Goal: Task Accomplishment & Management: Complete application form

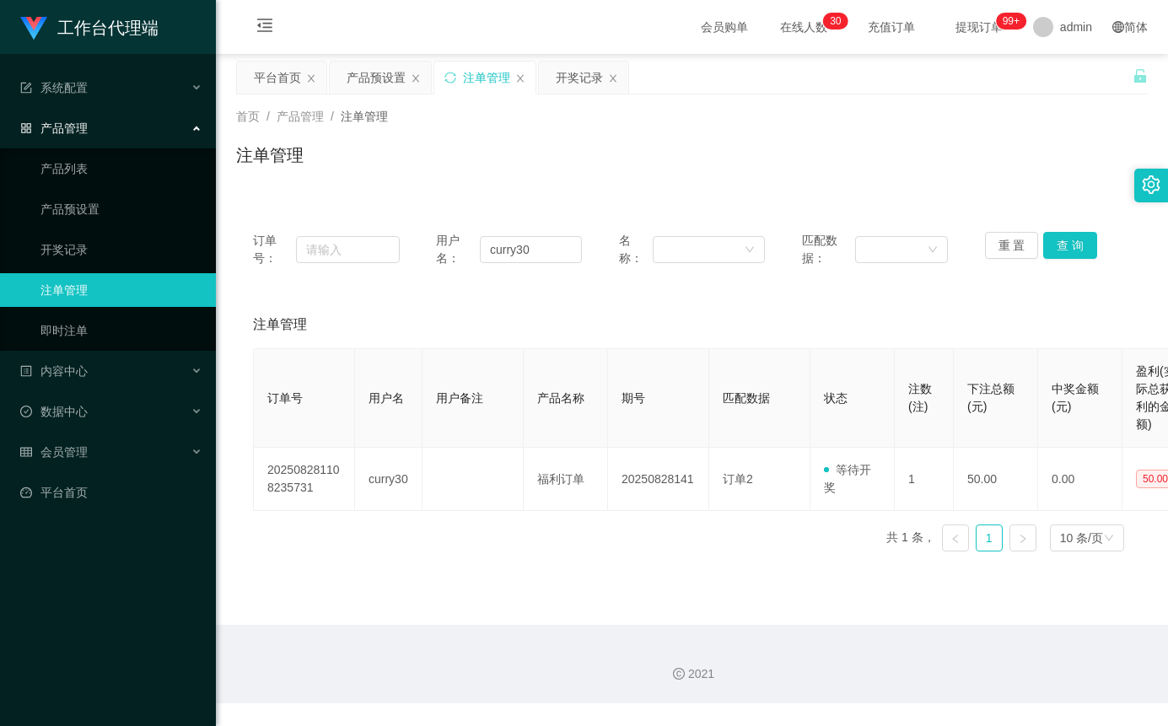
click at [512, 257] on input "curry30" at bounding box center [531, 249] width 102 height 27
click at [1080, 248] on button "查 询" at bounding box center [1070, 245] width 54 height 27
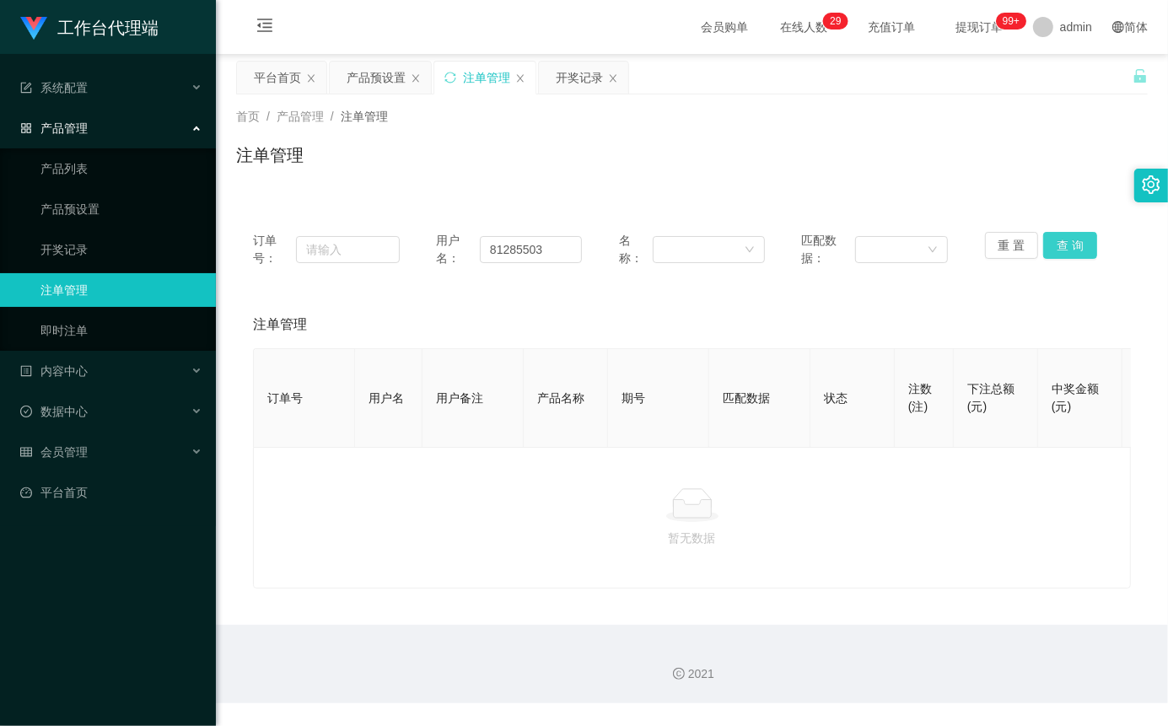
click at [1066, 238] on button "查 询" at bounding box center [1070, 245] width 54 height 27
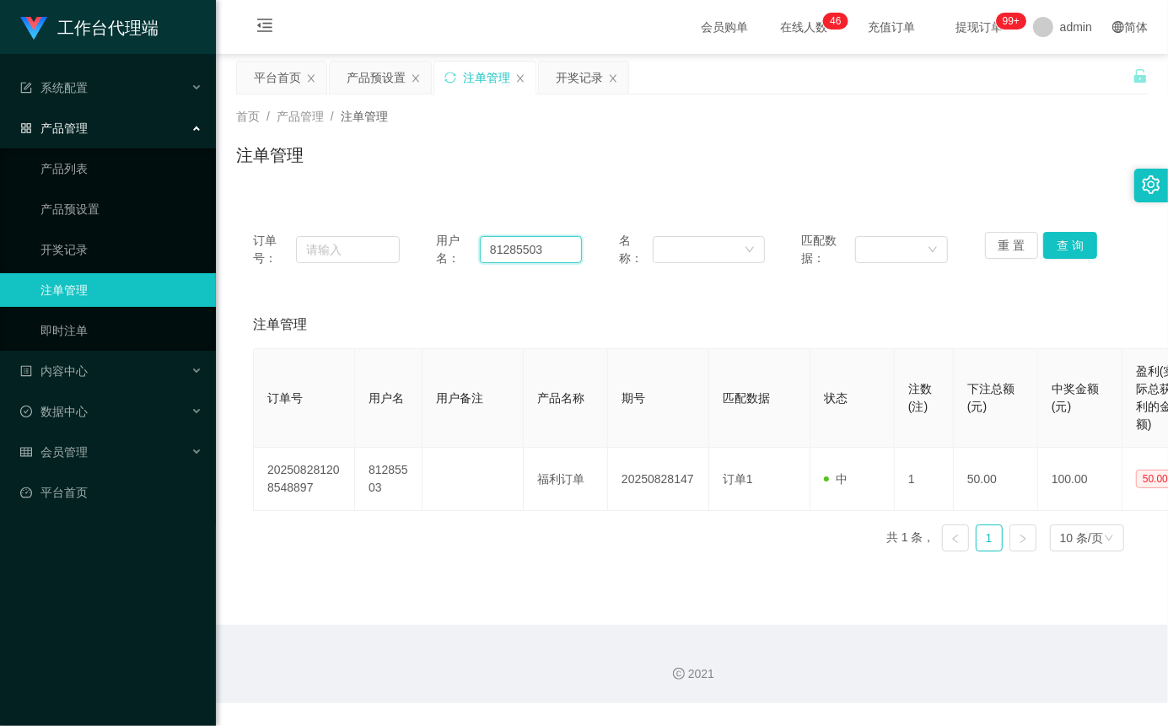
click at [514, 251] on input "81285503" at bounding box center [531, 249] width 102 height 27
paste input "722535"
type input "81722535"
click at [1084, 243] on button "查 询" at bounding box center [1070, 245] width 54 height 27
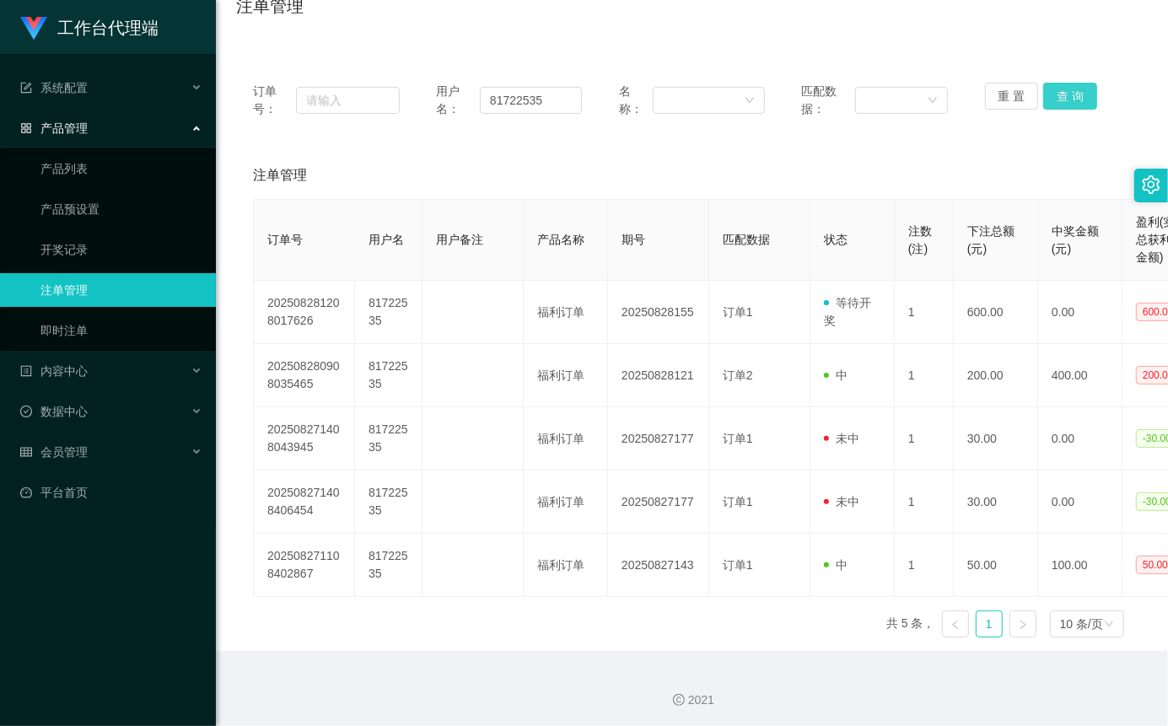
scroll to position [153, 0]
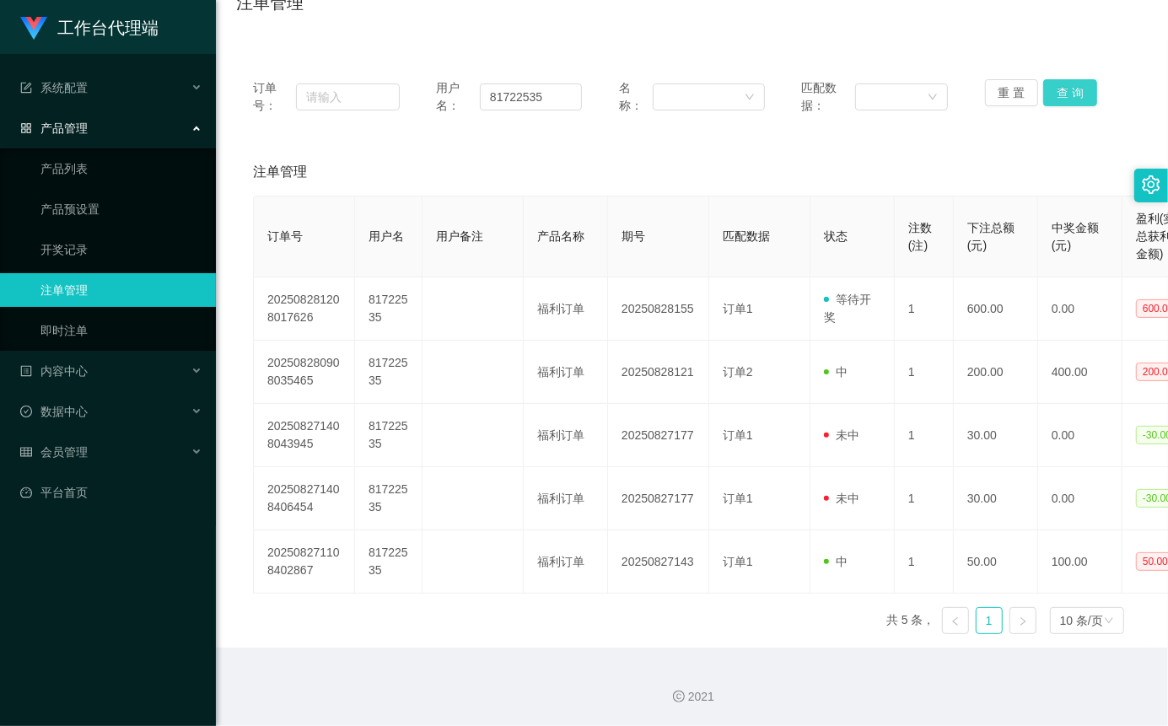
click at [1067, 86] on button "查 询" at bounding box center [1070, 92] width 54 height 27
click at [1068, 87] on button "查 询" at bounding box center [1070, 92] width 54 height 27
click at [1063, 89] on button "查 询" at bounding box center [1070, 92] width 54 height 27
click at [87, 489] on link "平台首页" at bounding box center [111, 493] width 182 height 34
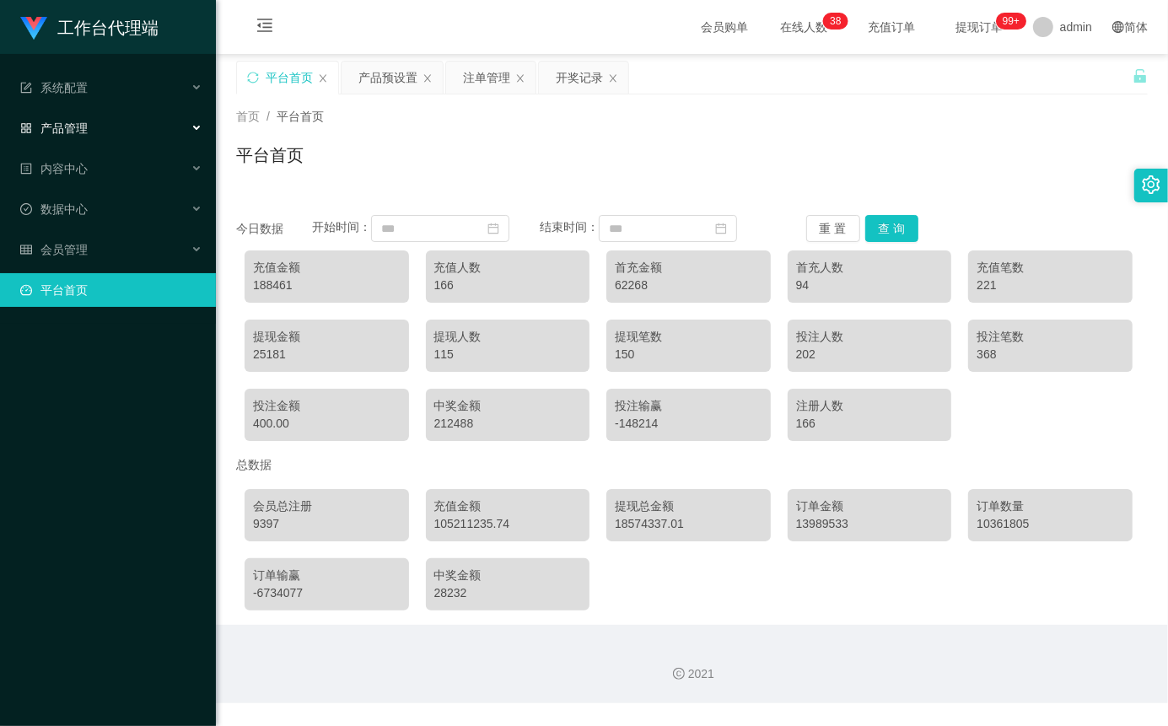
click at [114, 137] on div "产品管理" at bounding box center [108, 128] width 216 height 34
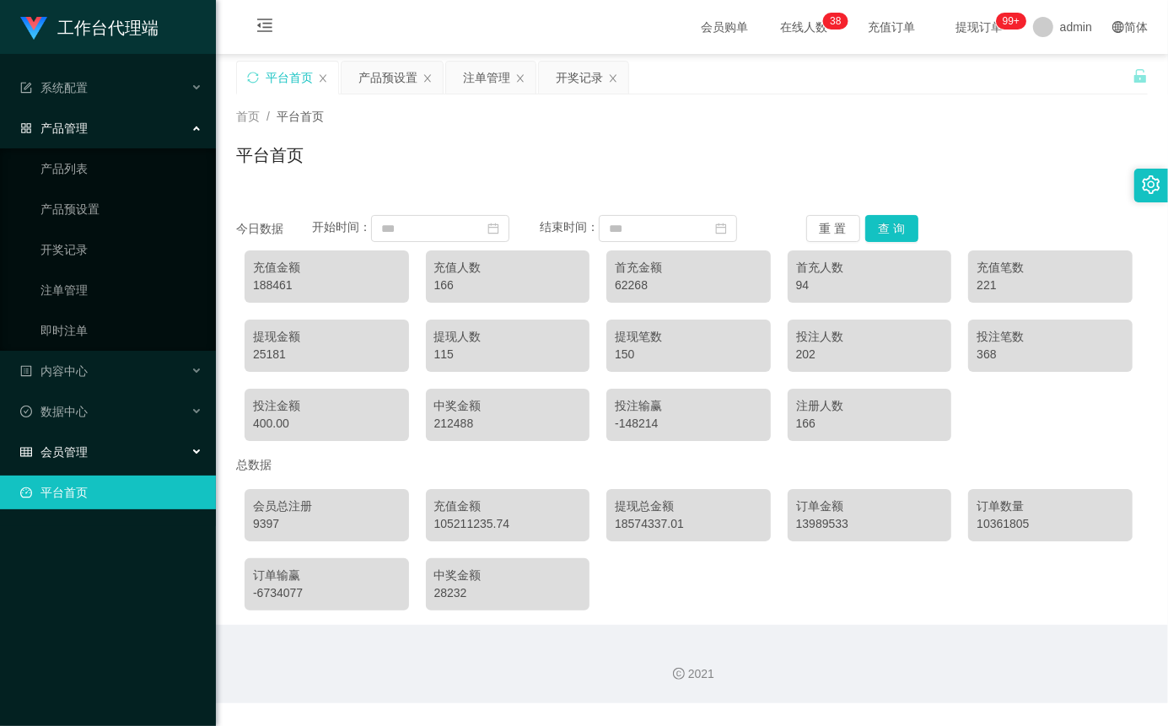
drag, startPoint x: 89, startPoint y: 450, endPoint x: 79, endPoint y: 497, distance: 47.3
click at [88, 451] on div "会员管理" at bounding box center [108, 452] width 216 height 34
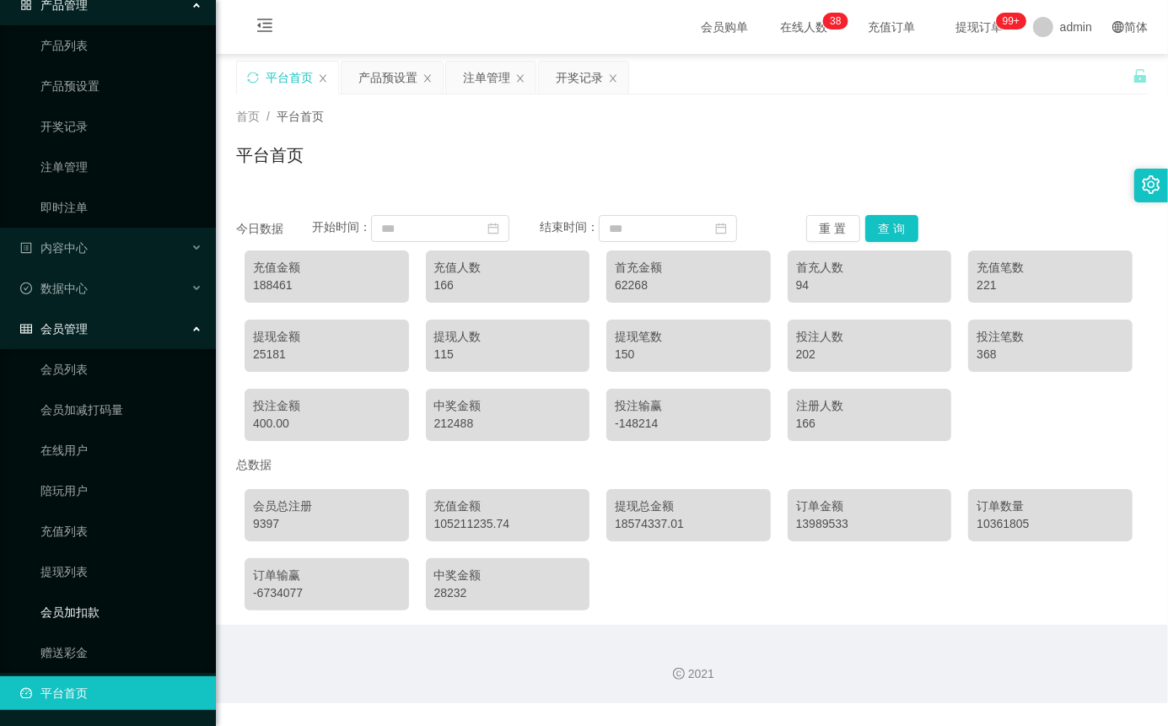
scroll to position [124, 0]
click at [78, 644] on link "赠送彩金" at bounding box center [121, 652] width 162 height 34
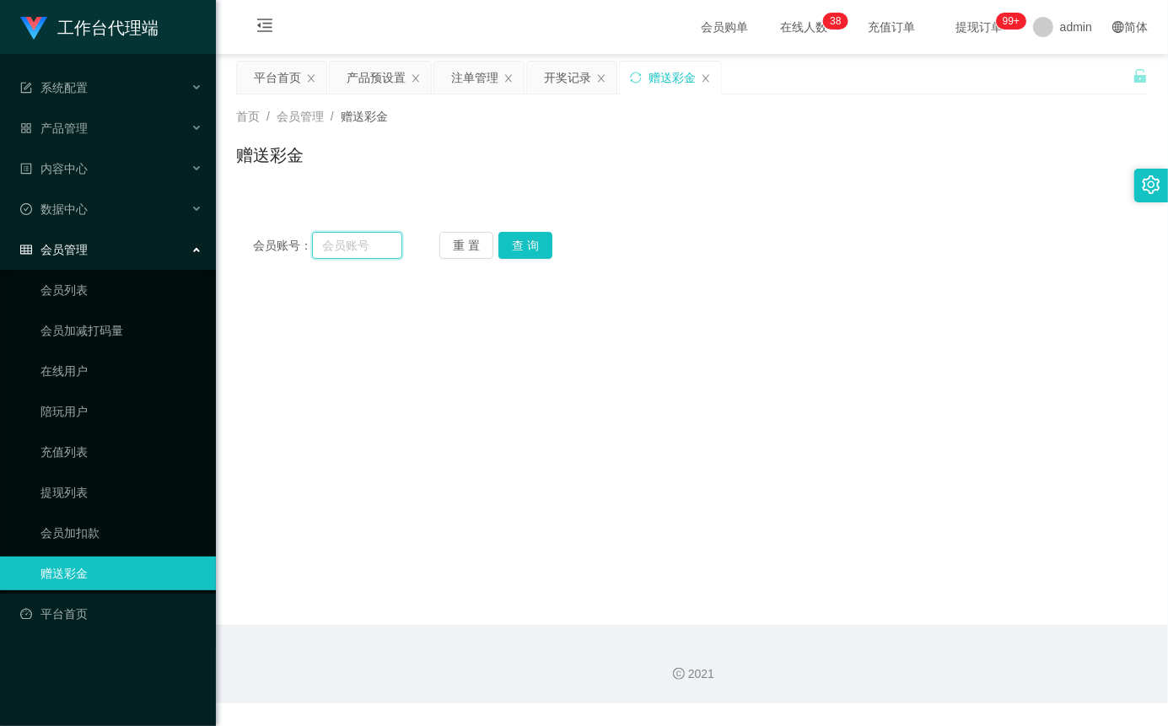
click at [367, 236] on input "text" at bounding box center [357, 245] width 90 height 27
click at [363, 249] on input "text" at bounding box center [357, 245] width 90 height 27
click at [359, 243] on input "text" at bounding box center [357, 245] width 90 height 27
paste input "Mfig99"
click at [516, 249] on button "查 询" at bounding box center [525, 245] width 54 height 27
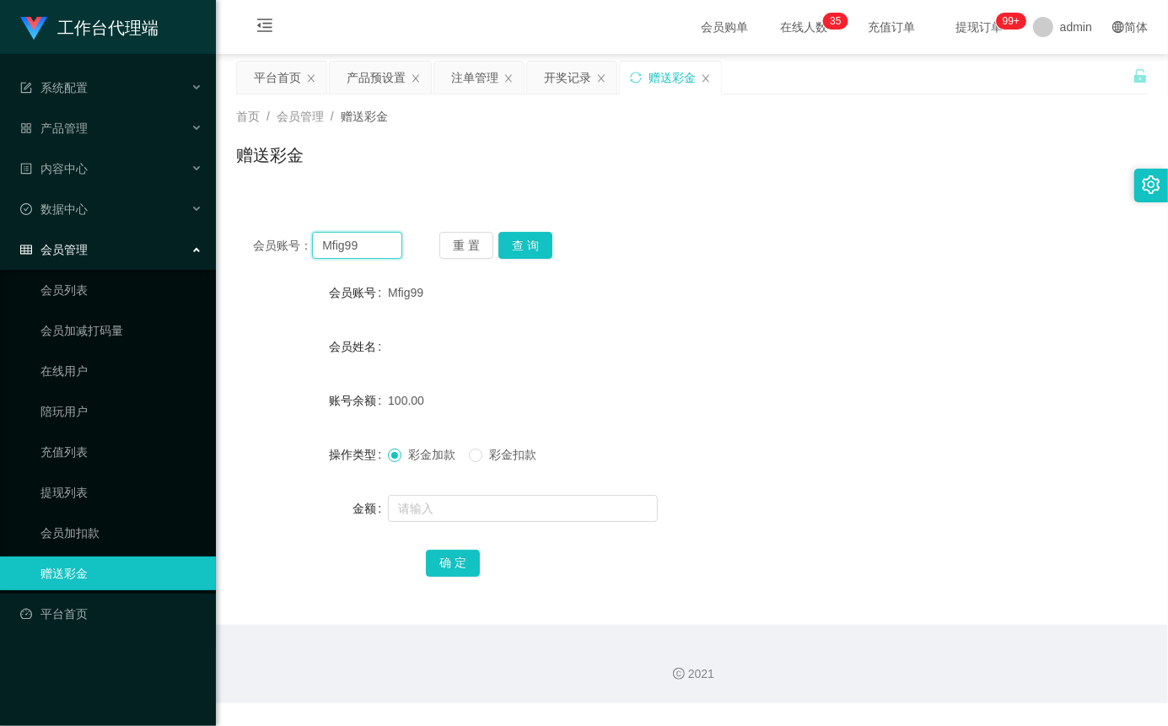
click at [369, 245] on input "Mfig99" at bounding box center [357, 245] width 90 height 27
paste input "xiaochun123456"
type input "xiaochun123456"
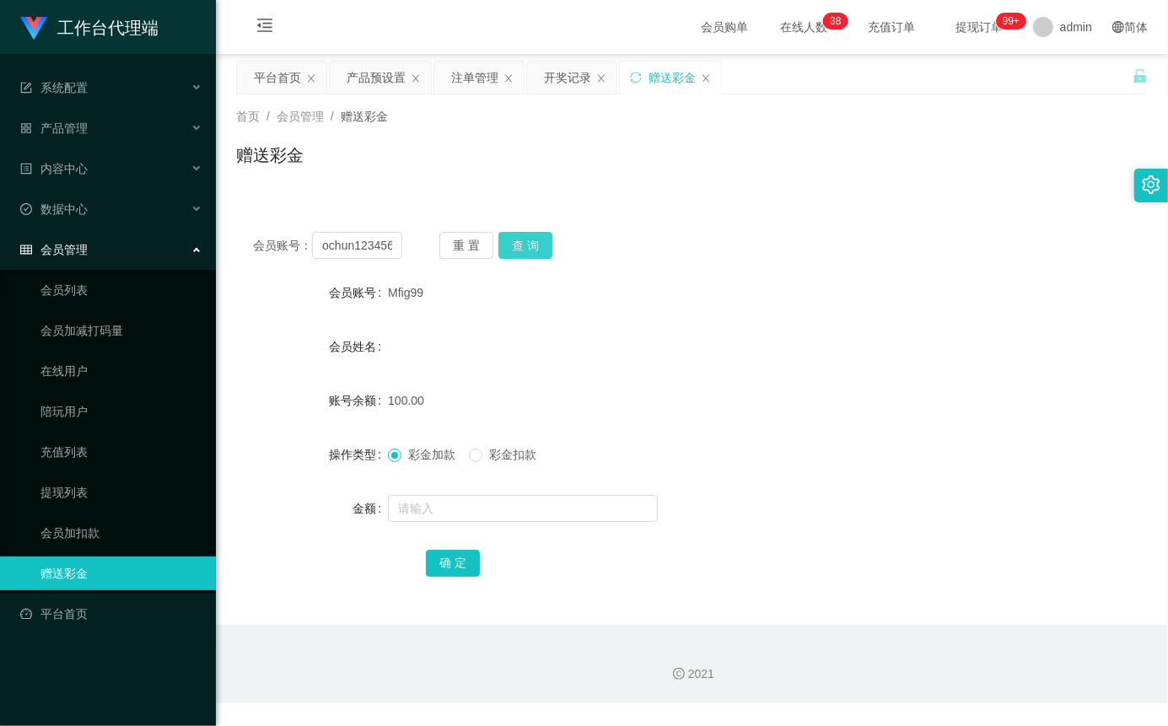
click at [508, 245] on button "查 询" at bounding box center [525, 245] width 54 height 27
click at [512, 250] on button "查 询" at bounding box center [525, 245] width 54 height 27
drag, startPoint x: 391, startPoint y: 250, endPoint x: 342, endPoint y: 250, distance: 49.8
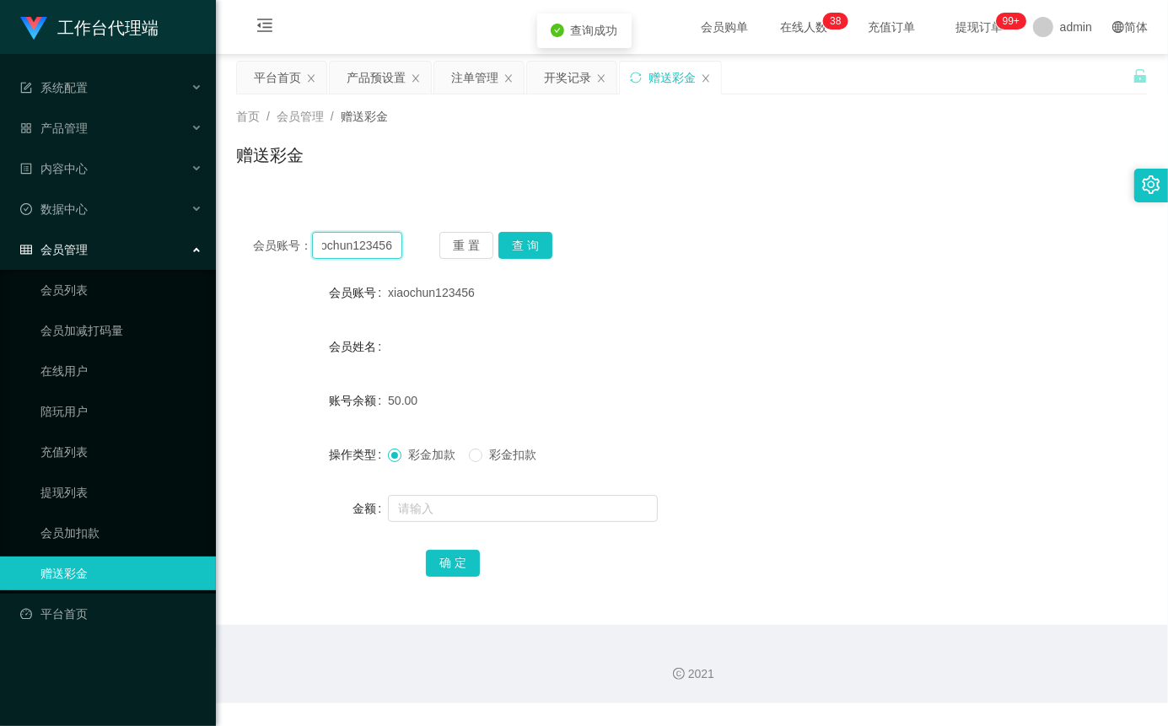
click at [342, 250] on input "xiaochun123456" at bounding box center [357, 245] width 90 height 27
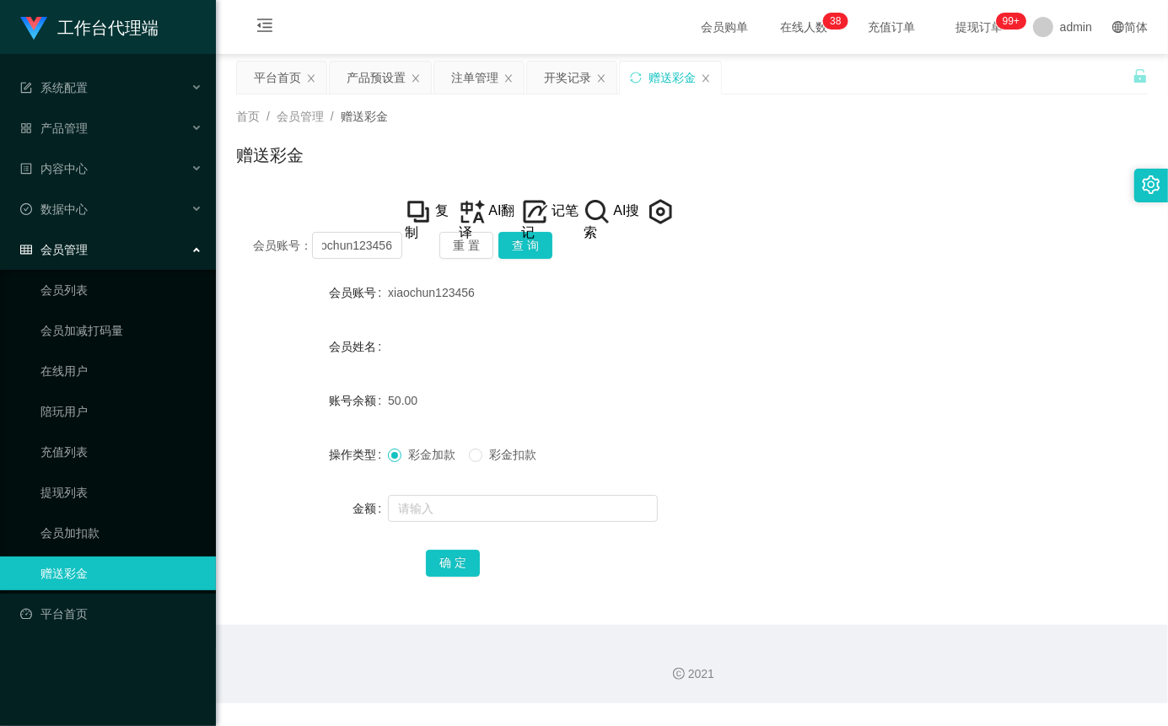
scroll to position [0, 0]
drag, startPoint x: 515, startPoint y: 299, endPoint x: 380, endPoint y: 302, distance: 135.0
click at [380, 302] on div "会员账号 xiaochun123456" at bounding box center [692, 293] width 912 height 34
copy div "会员账号 xiaochun123456"
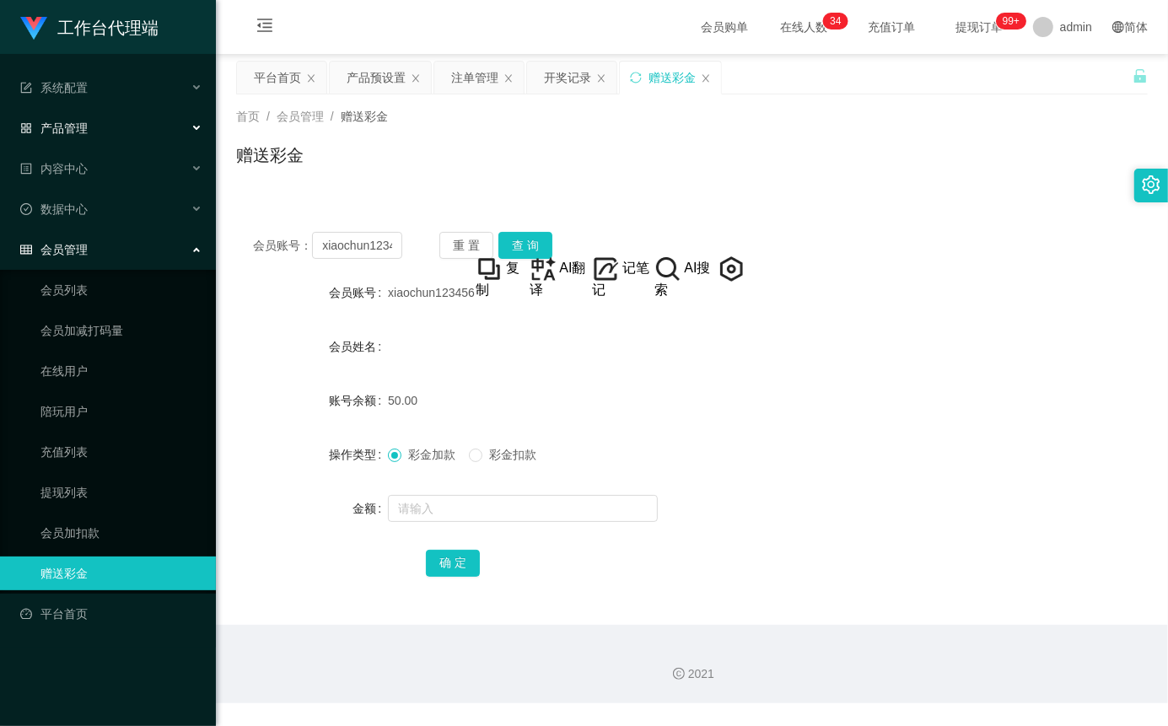
click at [96, 116] on div "产品管理" at bounding box center [108, 128] width 216 height 34
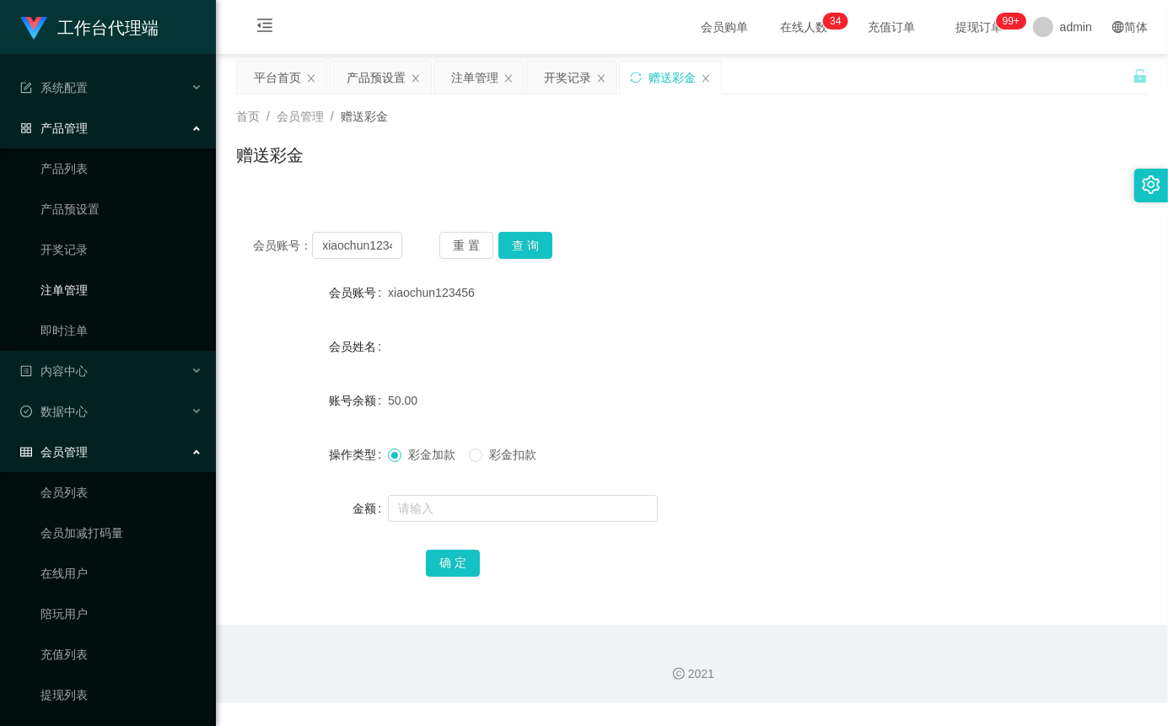
click at [107, 289] on link "注单管理" at bounding box center [121, 290] width 162 height 34
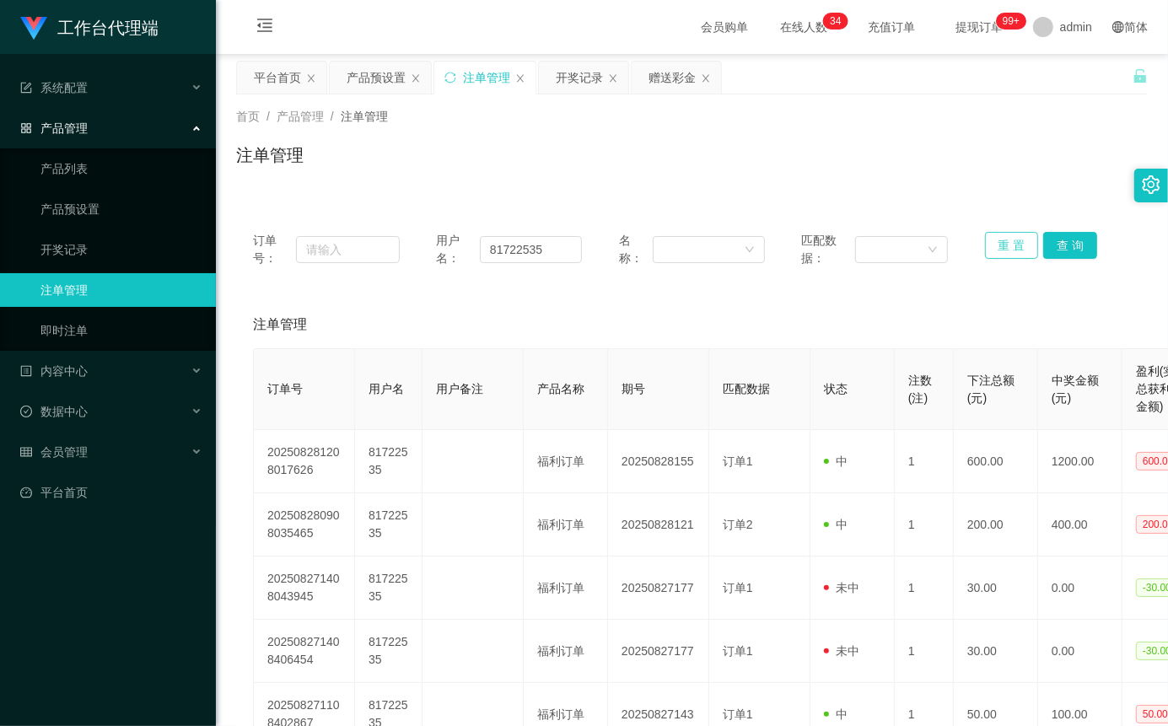
click at [1002, 250] on button "重 置" at bounding box center [1012, 245] width 54 height 27
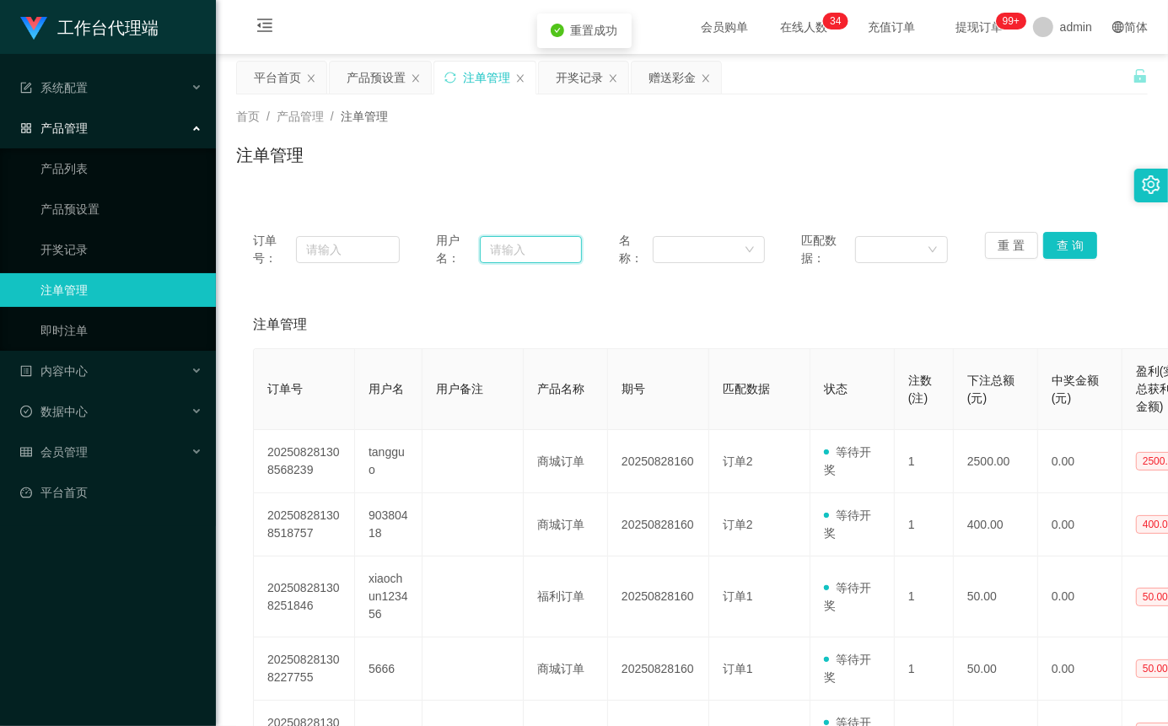
click at [561, 240] on input "text" at bounding box center [531, 249] width 102 height 27
paste input "xiaochun123456"
type input "xiaochun123456"
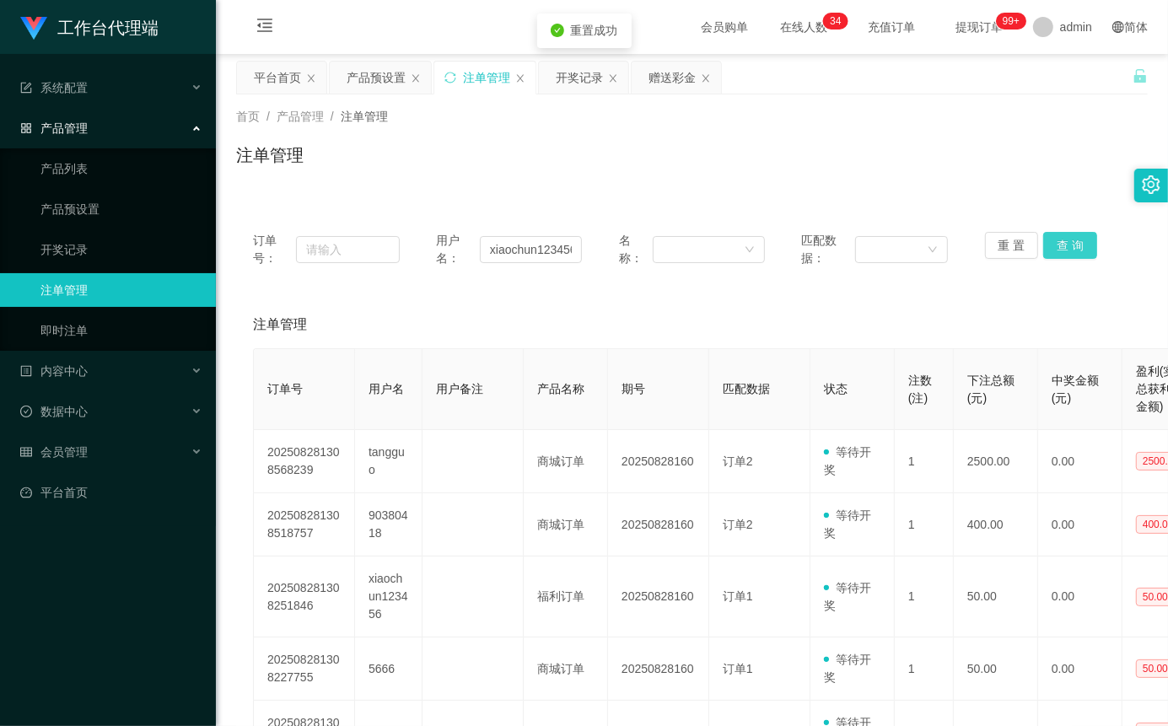
click at [1081, 249] on button "查 询" at bounding box center [1070, 245] width 54 height 27
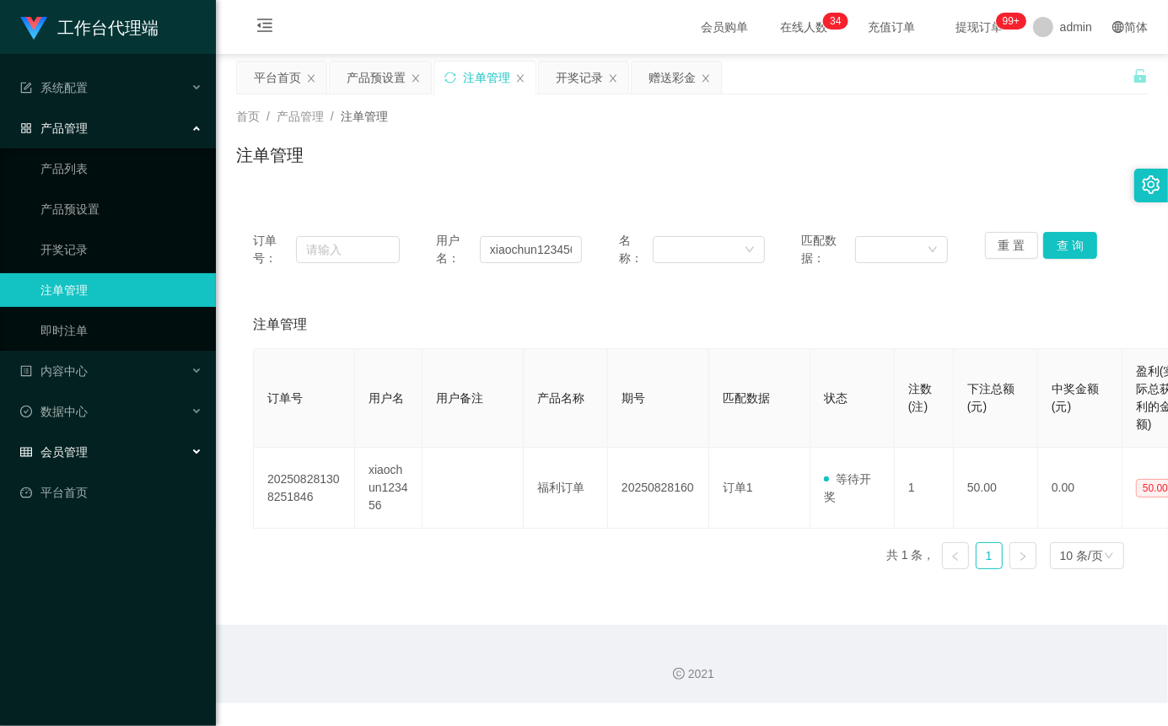
click at [103, 449] on div "会员管理" at bounding box center [108, 452] width 216 height 34
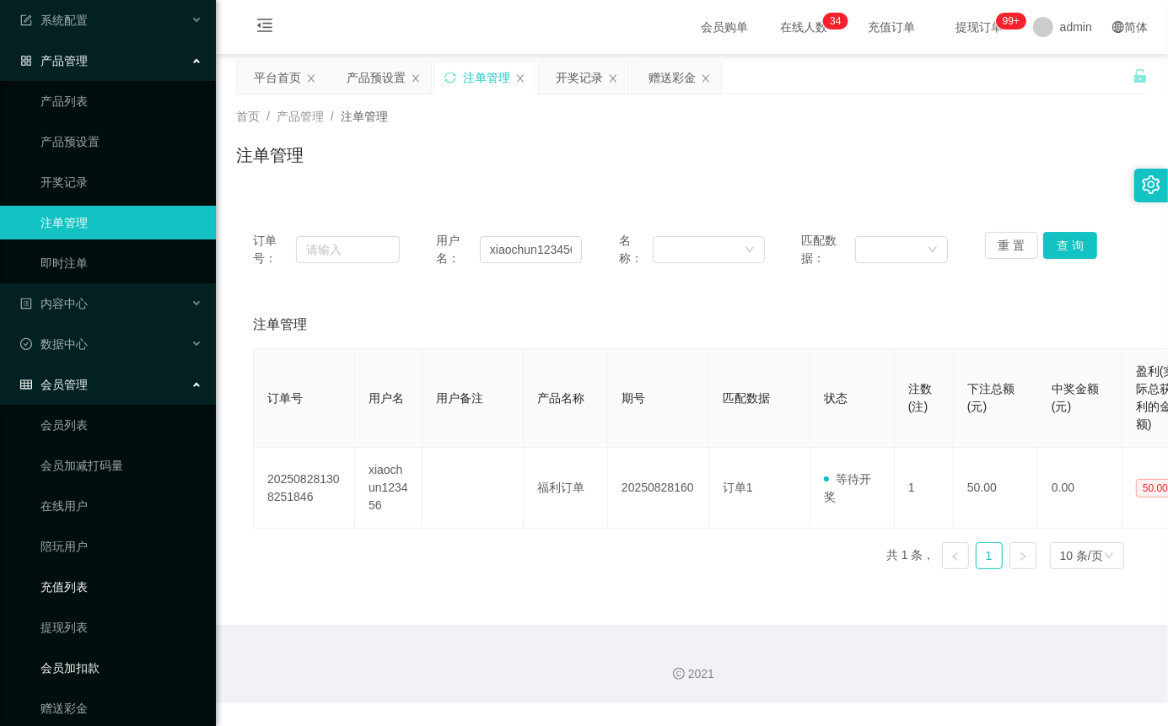
scroll to position [124, 0]
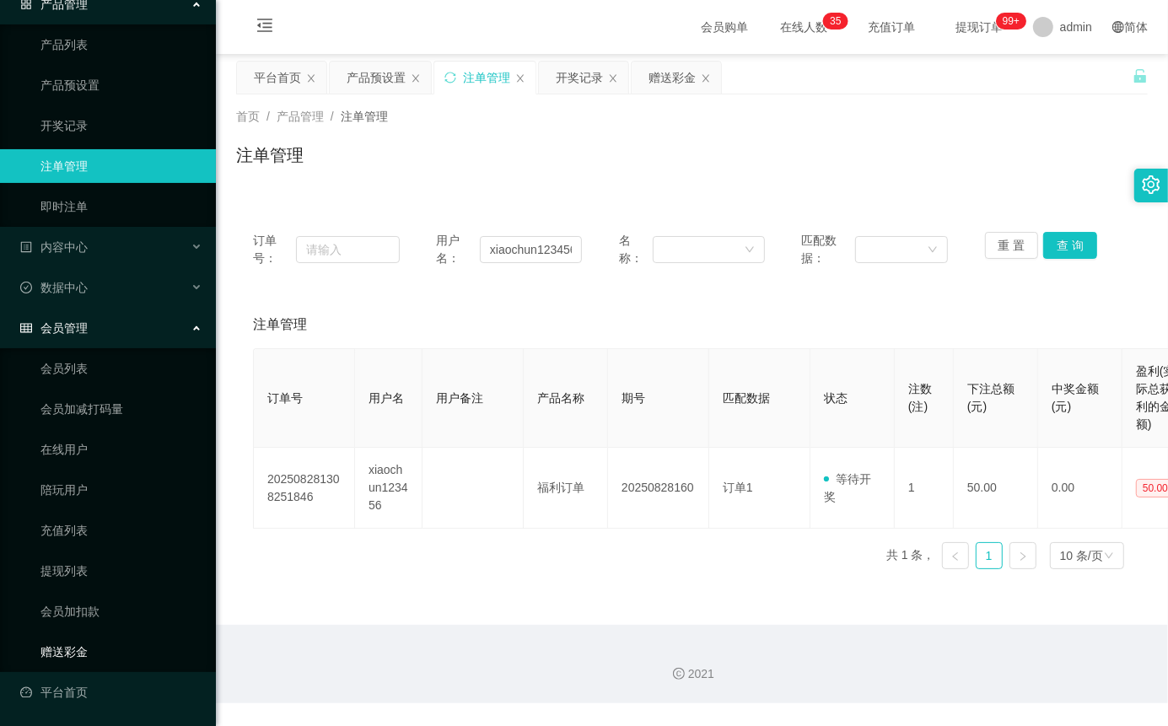
click at [104, 644] on link "赠送彩金" at bounding box center [121, 652] width 162 height 34
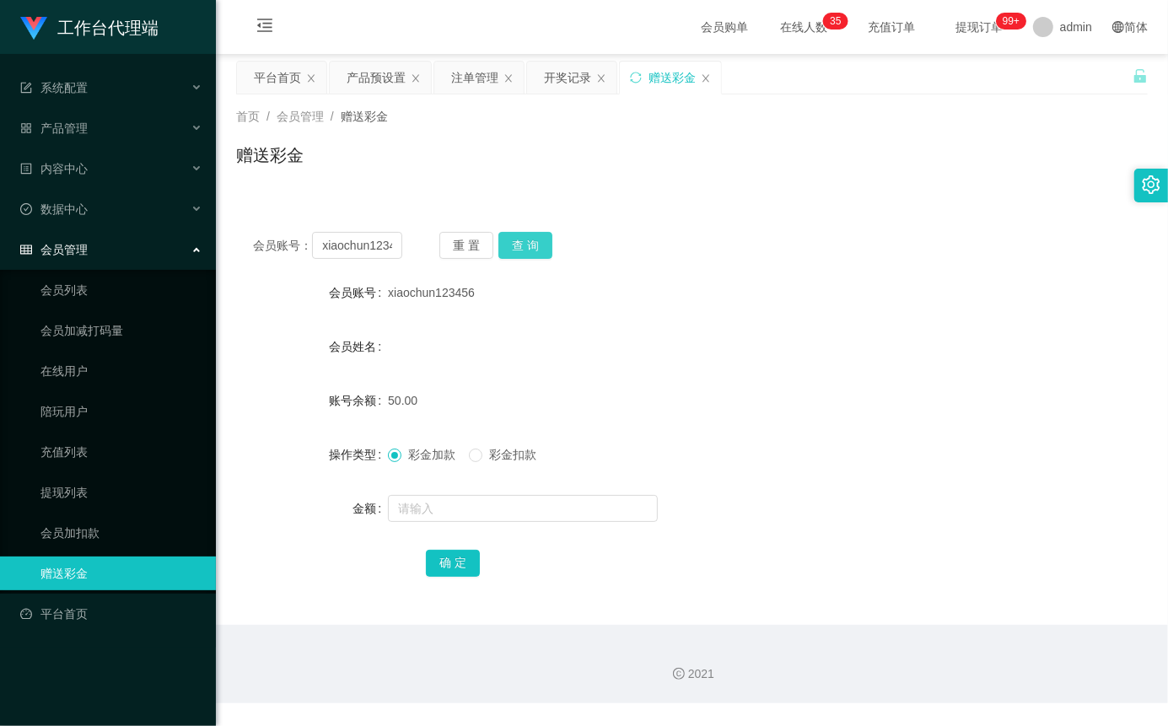
click at [531, 249] on button "查 询" at bounding box center [525, 245] width 54 height 27
click at [433, 509] on input "text" at bounding box center [523, 508] width 270 height 27
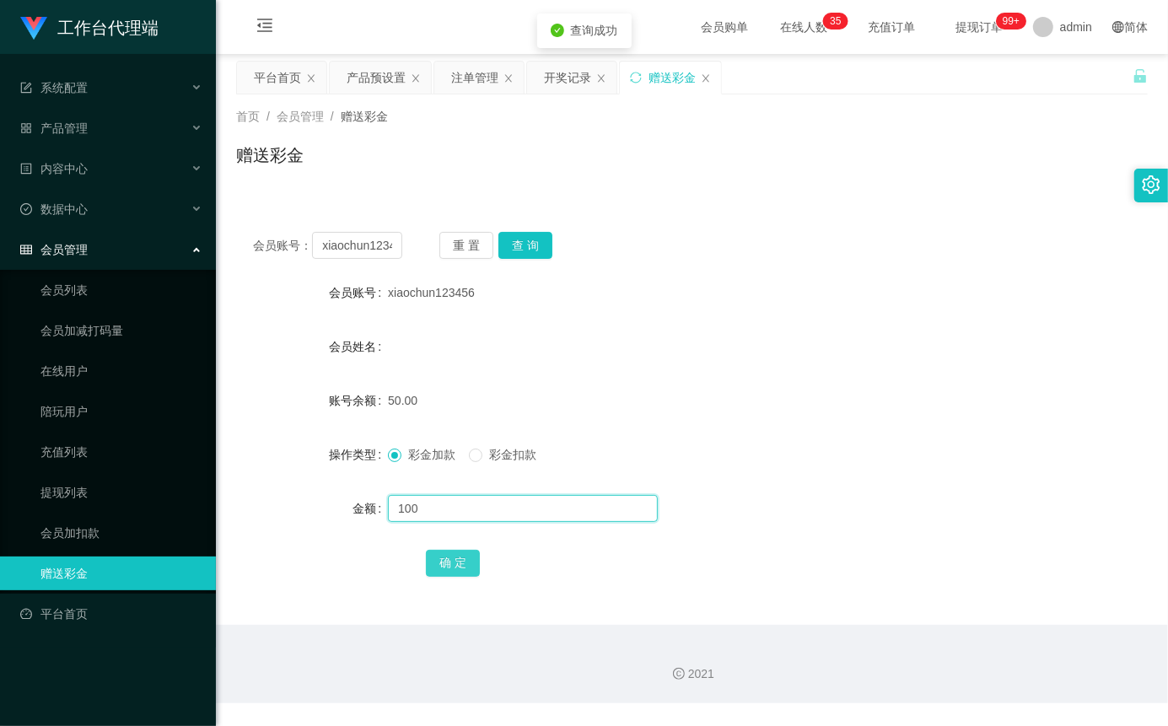
type input "100"
click at [446, 577] on button "确 定" at bounding box center [453, 563] width 54 height 27
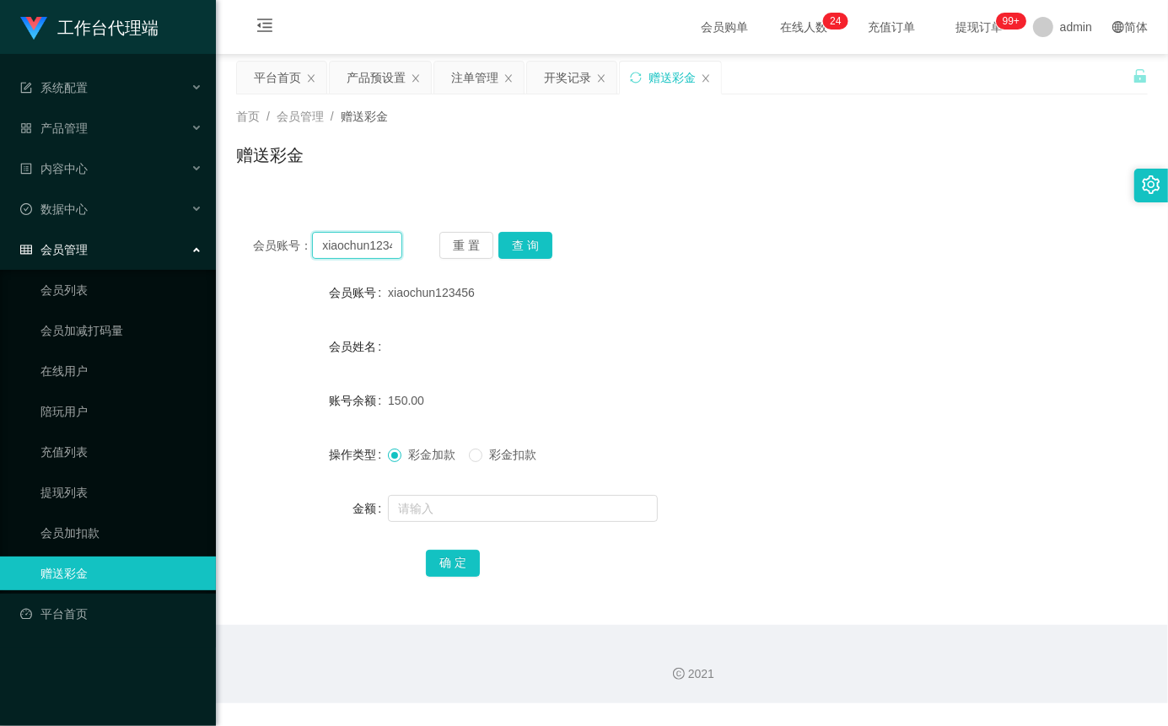
click at [394, 246] on input "xiaochun123456" at bounding box center [357, 245] width 90 height 27
paste input "Vfig99"
click at [334, 249] on input "Vfig99" at bounding box center [357, 245] width 90 height 27
type input "Mfig99"
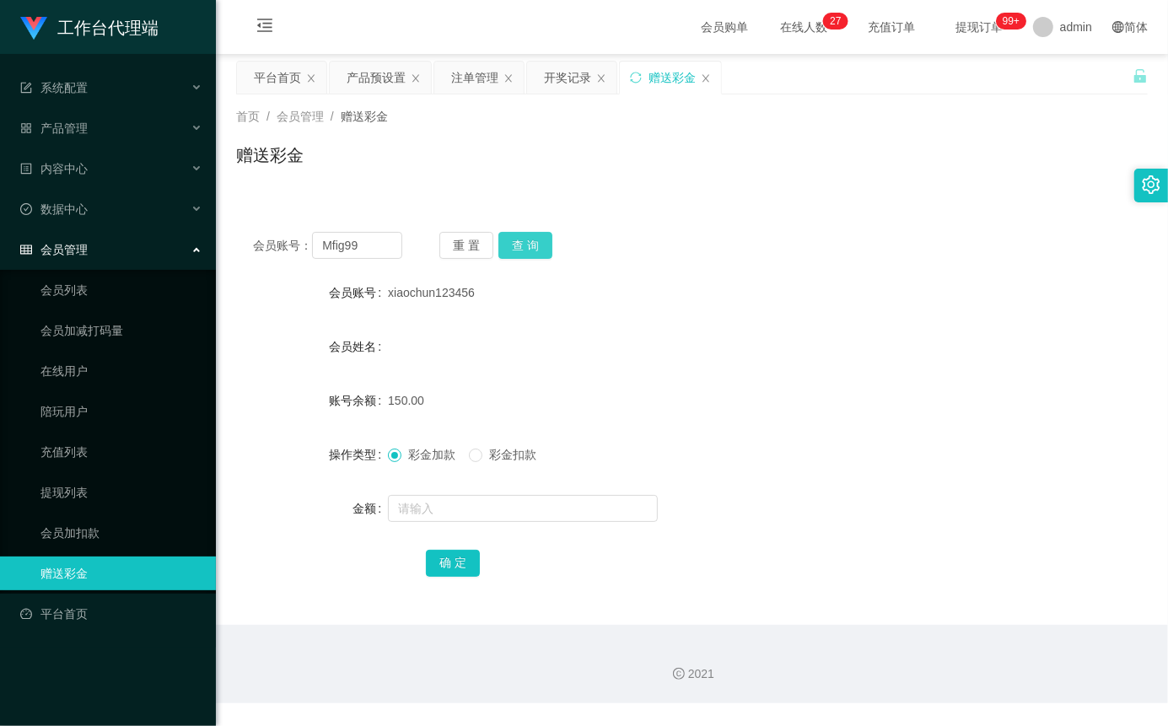
click at [548, 245] on button "查 询" at bounding box center [525, 245] width 54 height 27
drag, startPoint x: 384, startPoint y: 248, endPoint x: 334, endPoint y: 289, distance: 64.7
click at [253, 256] on div "会员账号： Mfig99" at bounding box center [327, 245] width 149 height 27
click at [531, 247] on button "查 询" at bounding box center [525, 245] width 54 height 27
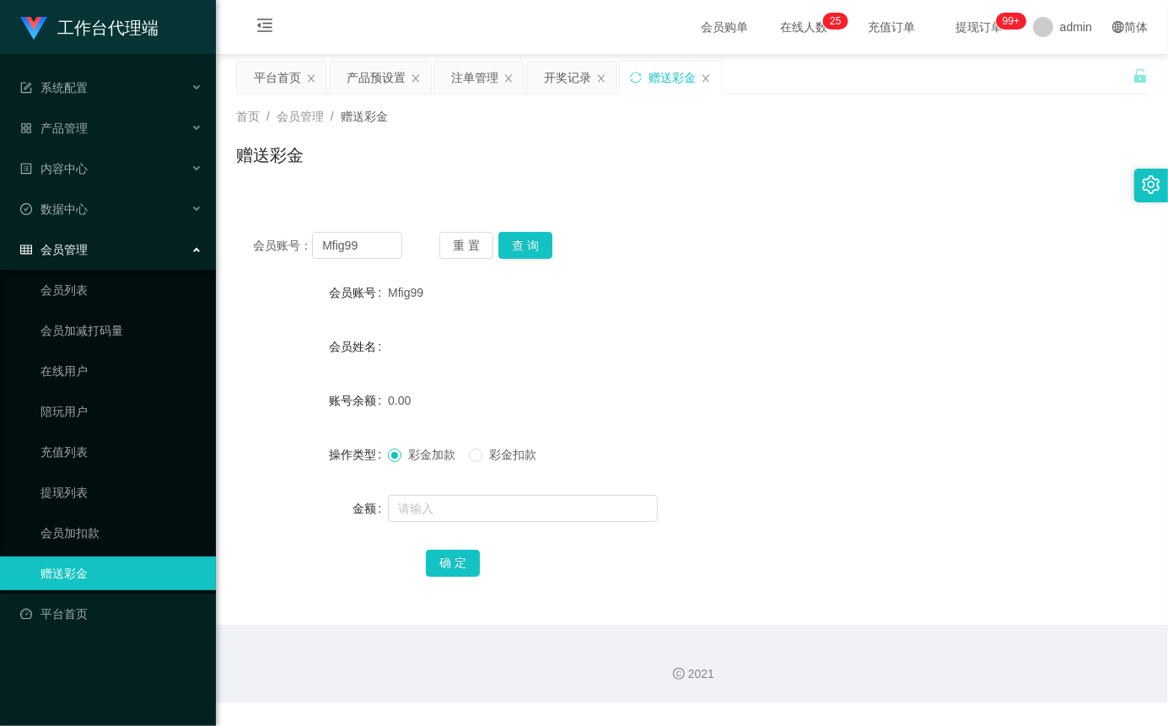
click at [95, 256] on div "会员管理" at bounding box center [108, 250] width 216 height 34
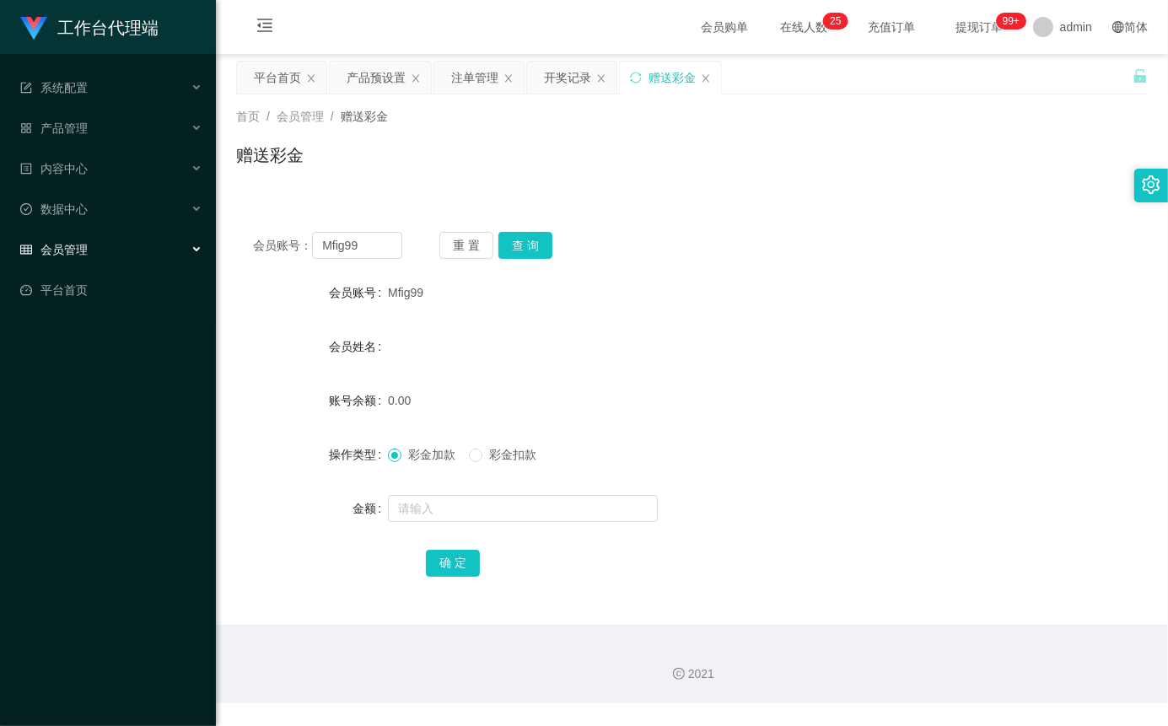
click at [100, 264] on div "会员管理" at bounding box center [108, 250] width 216 height 34
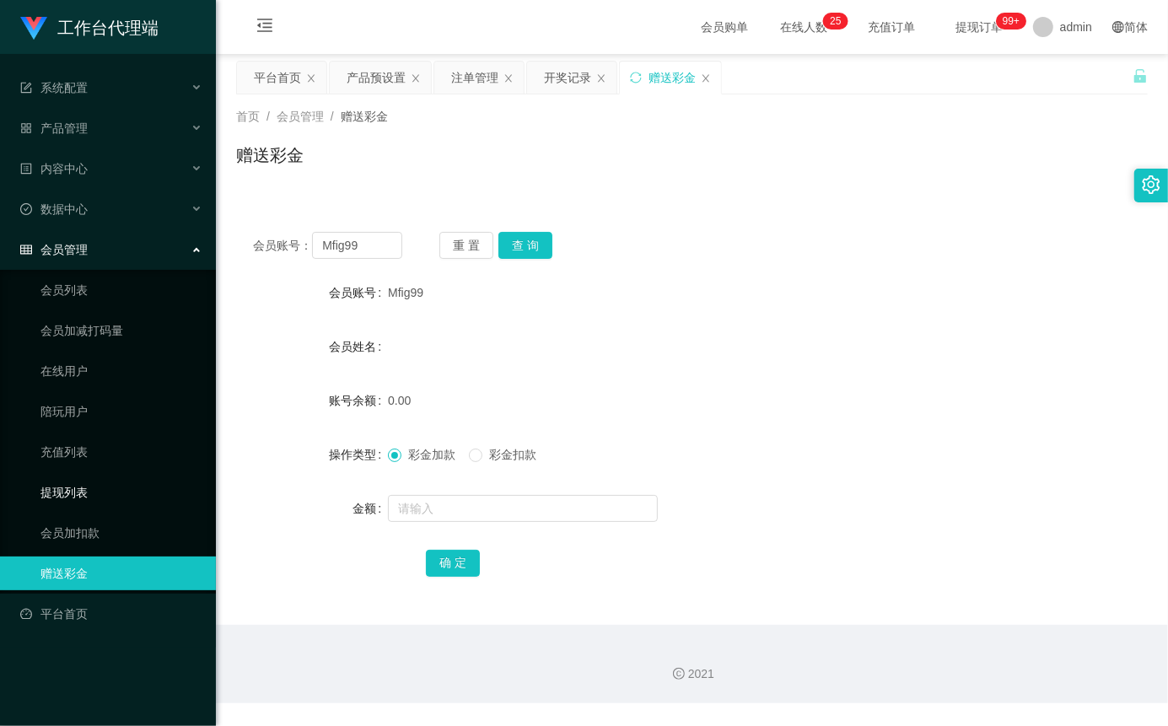
click at [82, 483] on link "提现列表" at bounding box center [121, 493] width 162 height 34
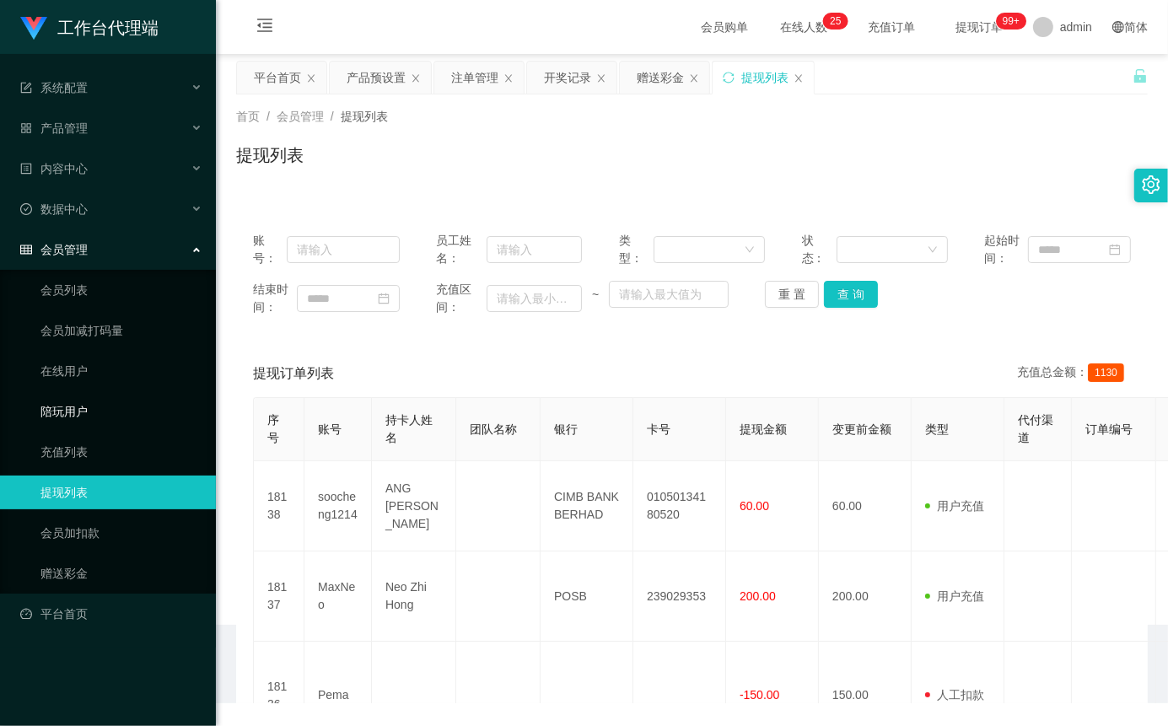
click at [86, 419] on link "陪玩用户" at bounding box center [121, 412] width 162 height 34
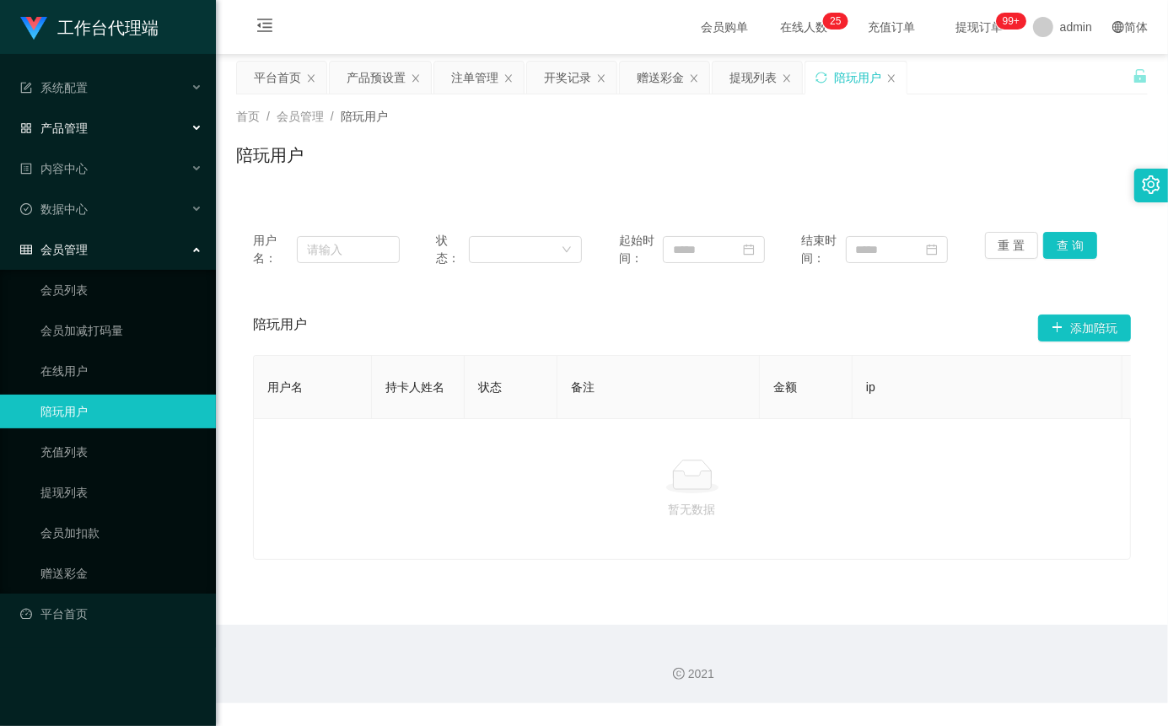
click at [73, 120] on div "产品管理" at bounding box center [108, 128] width 216 height 34
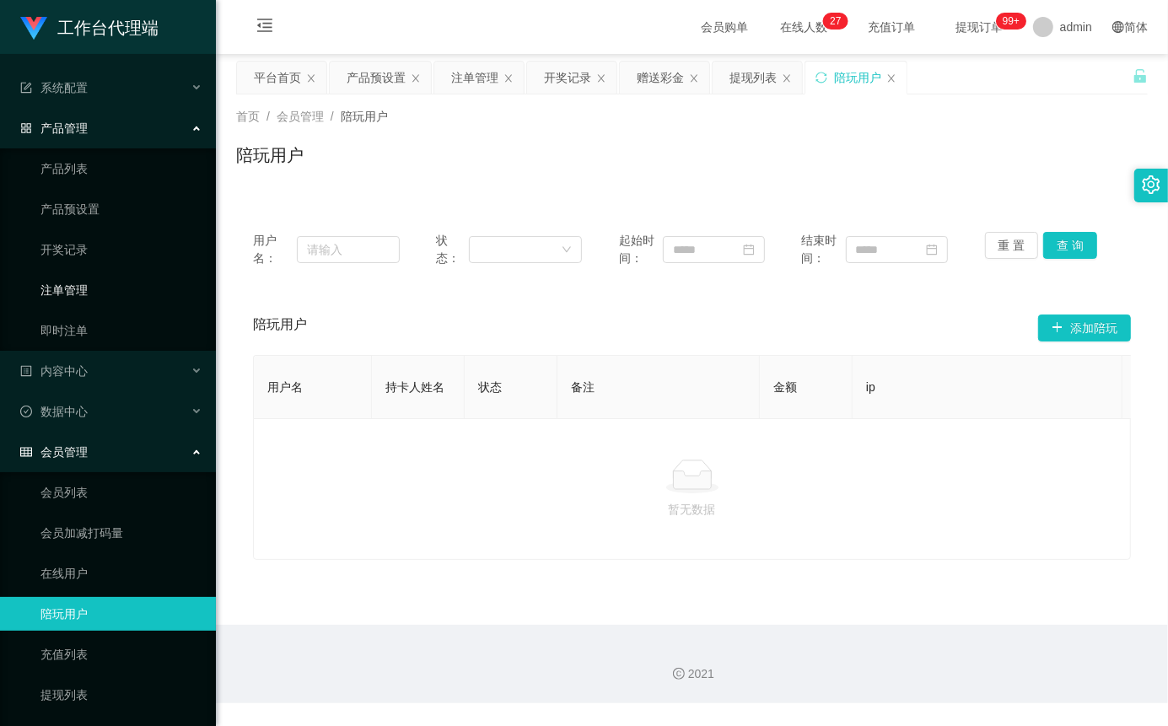
click at [97, 299] on link "注单管理" at bounding box center [121, 290] width 162 height 34
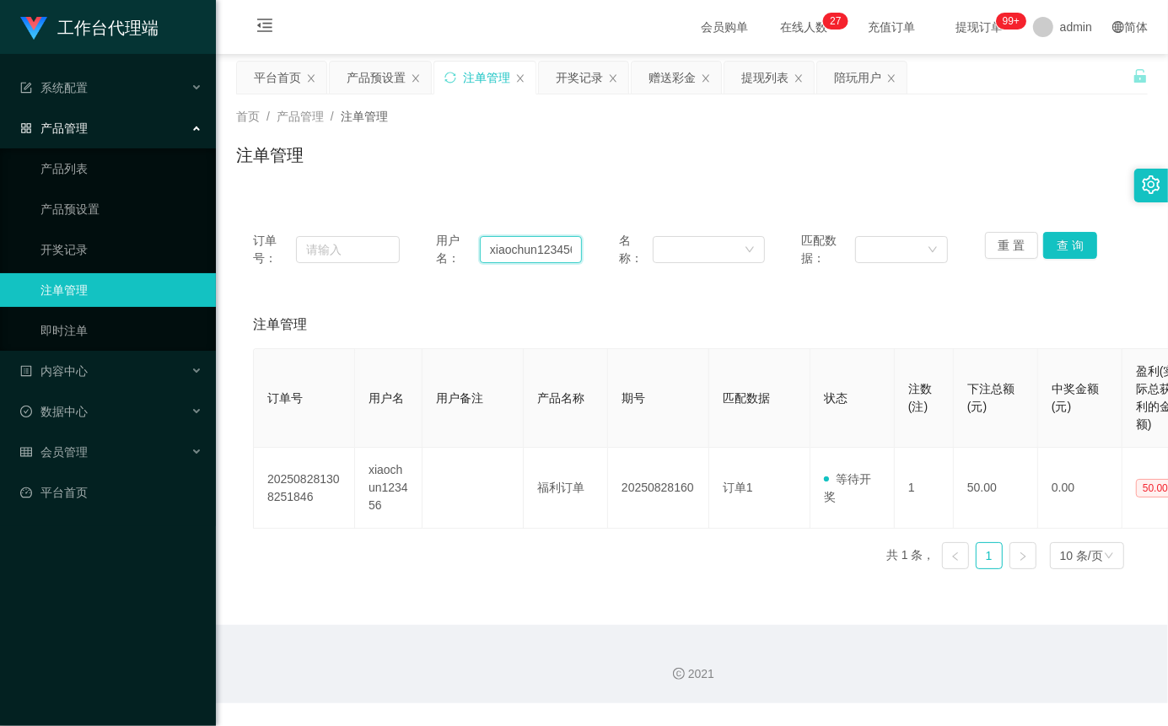
click at [536, 249] on input "xiaochun123456" at bounding box center [531, 249] width 102 height 27
paste input "Mfig99"
type input "Mfig99"
click at [1065, 251] on button "查 询" at bounding box center [1070, 245] width 54 height 27
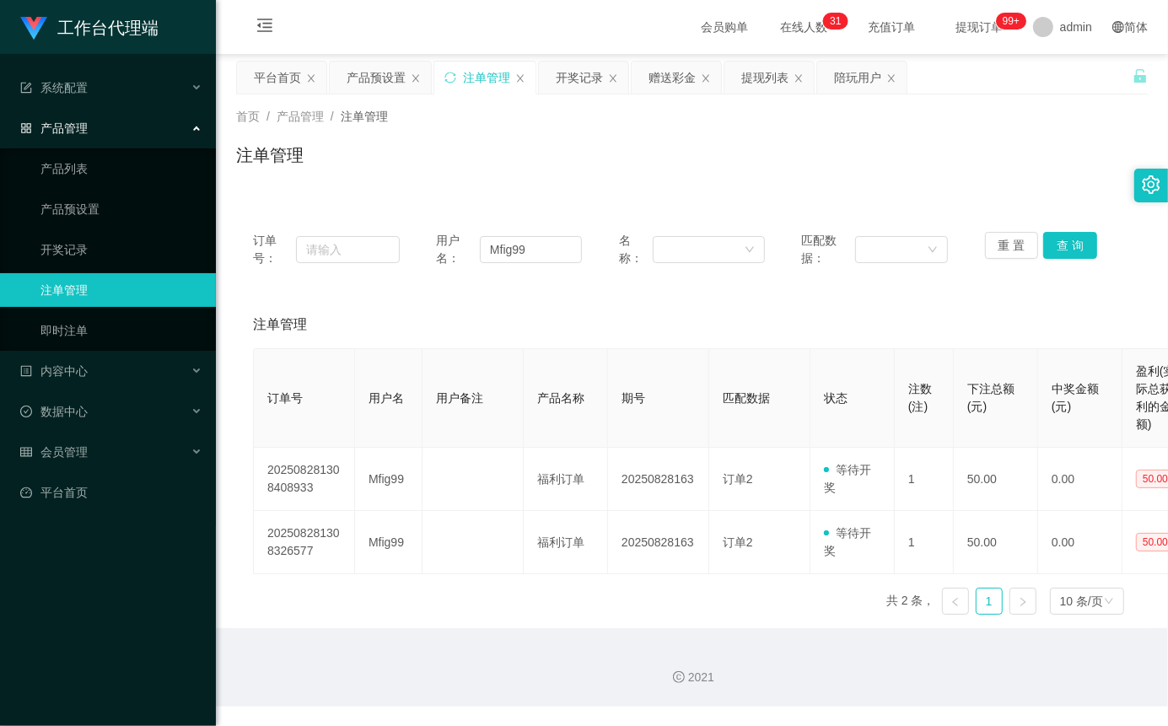
click at [88, 122] on div "产品管理" at bounding box center [108, 128] width 216 height 34
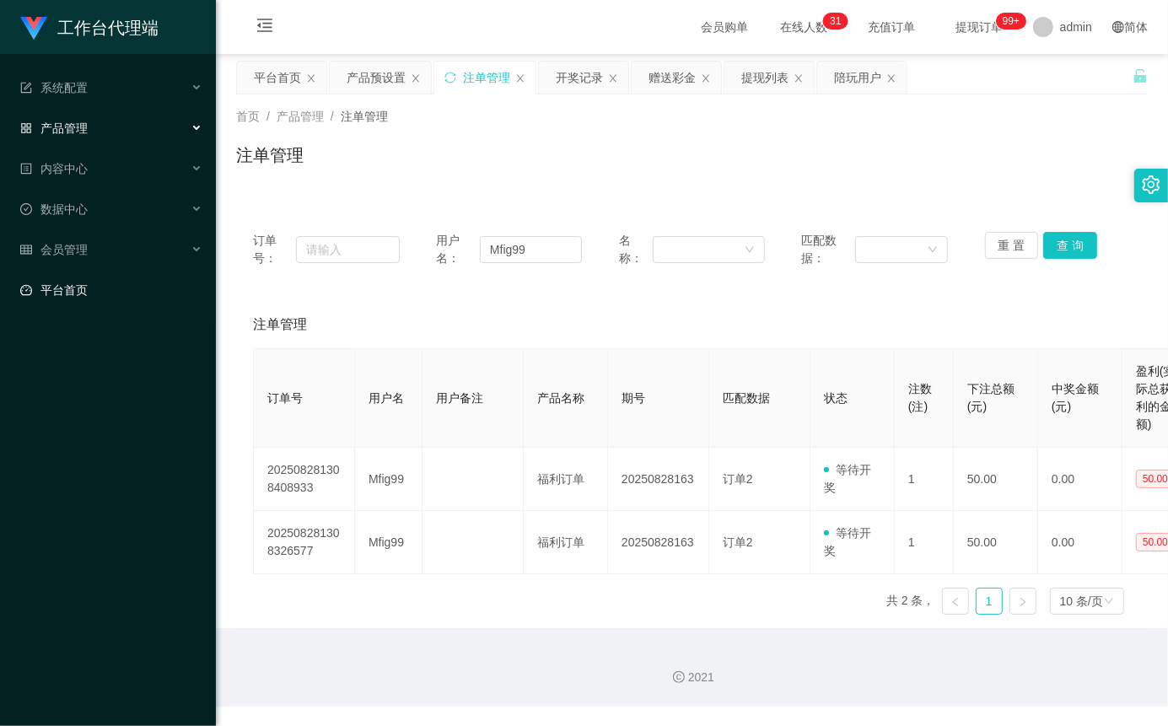
click at [85, 281] on link "平台首页" at bounding box center [111, 290] width 182 height 34
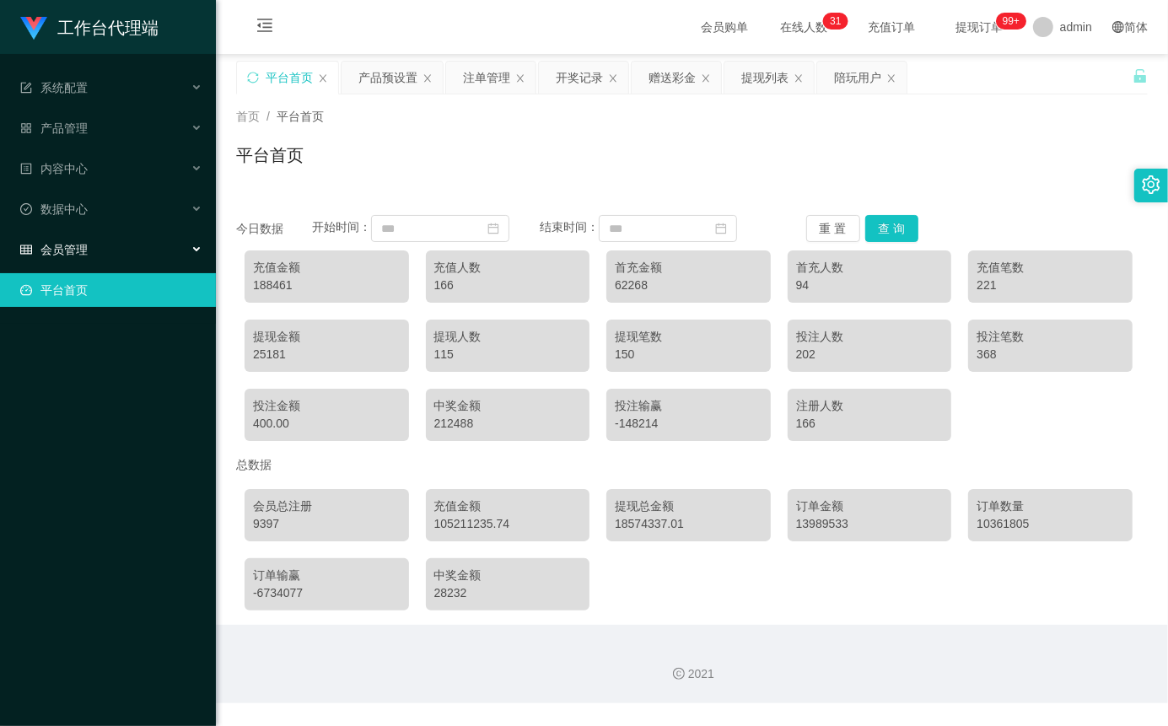
click at [78, 253] on span "会员管理" at bounding box center [53, 249] width 67 height 13
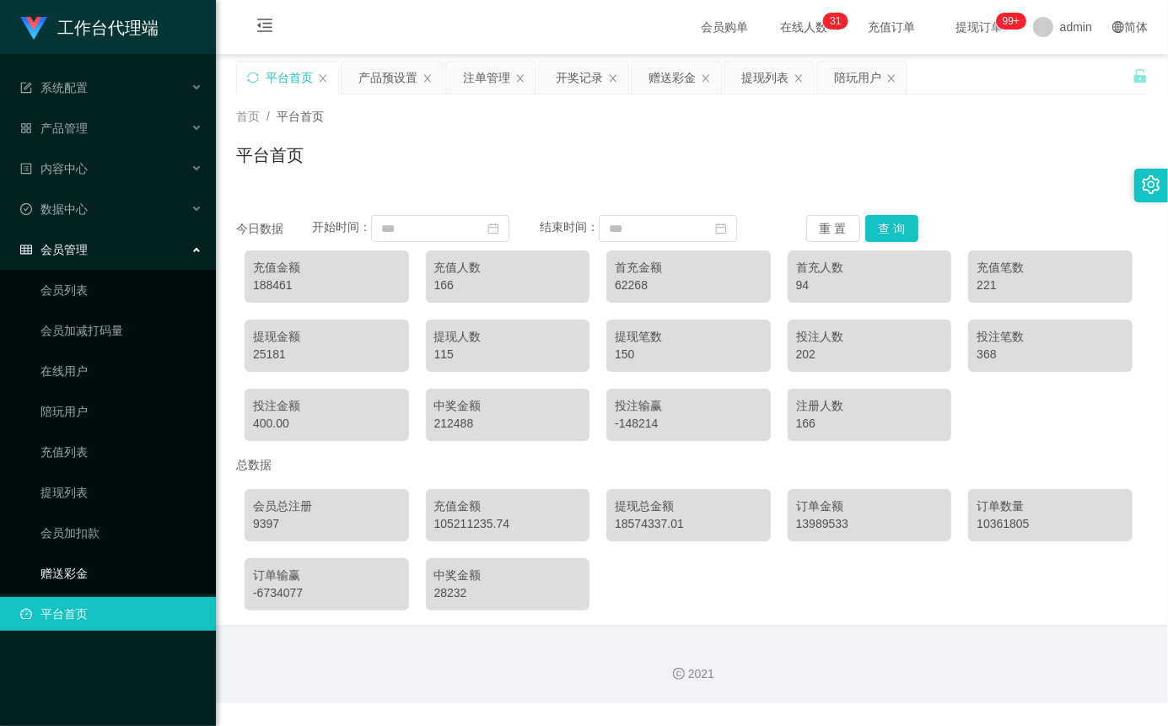
drag, startPoint x: 65, startPoint y: 577, endPoint x: 167, endPoint y: 580, distance: 102.1
click at [68, 577] on link "赠送彩金" at bounding box center [121, 574] width 162 height 34
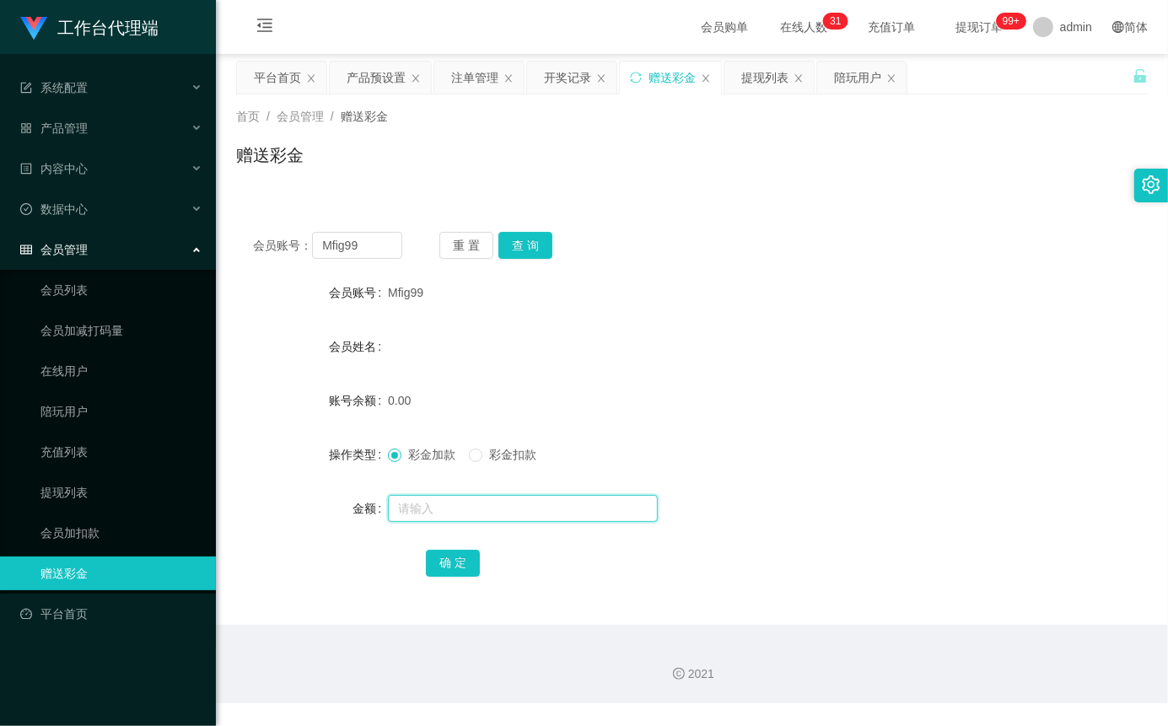
click at [418, 513] on input "text" at bounding box center [523, 508] width 270 height 27
type input "150"
click at [447, 577] on button "确 定" at bounding box center [453, 563] width 54 height 27
